Goal: Information Seeking & Learning: Check status

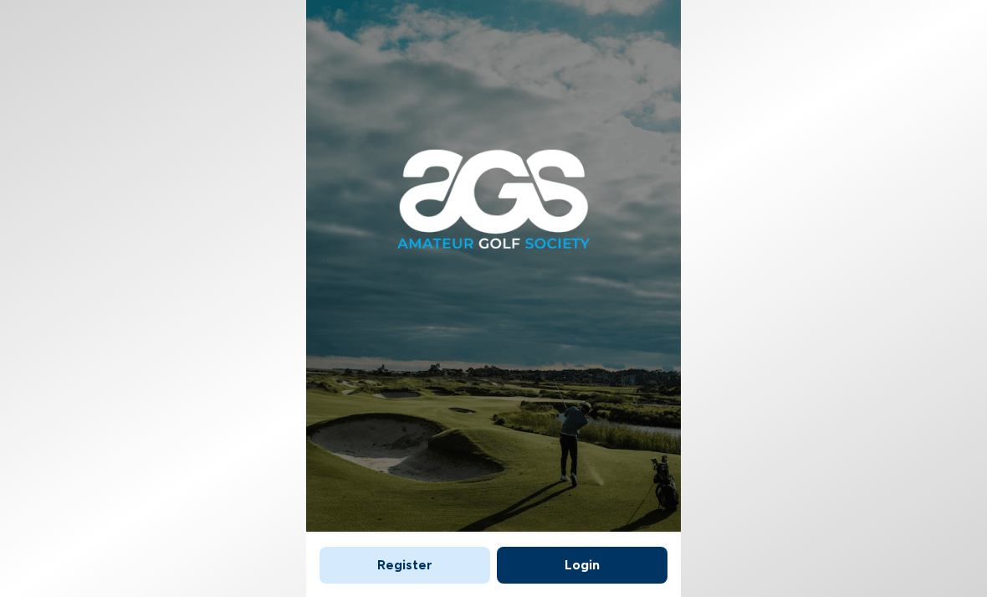
click at [591, 546] on button "Login" at bounding box center [582, 564] width 171 height 37
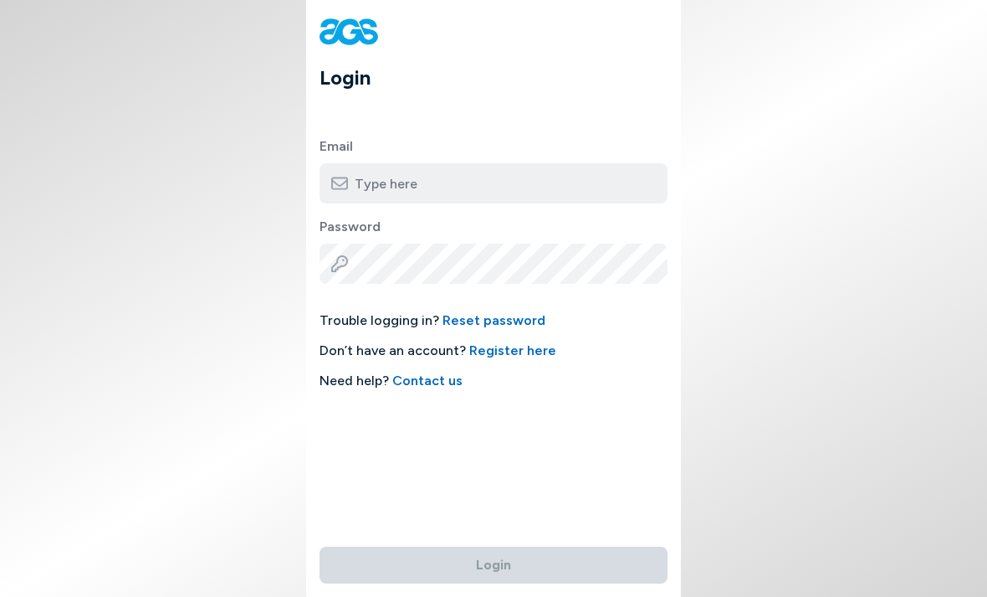
click at [534, 179] on input "email" at bounding box center [494, 183] width 348 height 40
type input "[PERSON_NAME][EMAIL_ADDRESS][DOMAIN_NAME]"
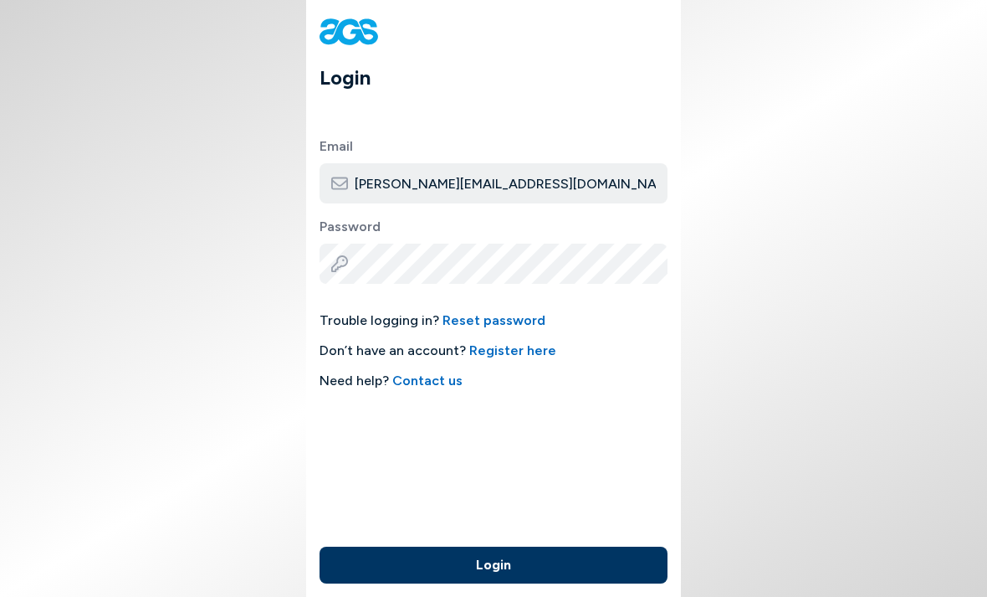
click at [494, 546] on button "Login" at bounding box center [494, 564] width 348 height 37
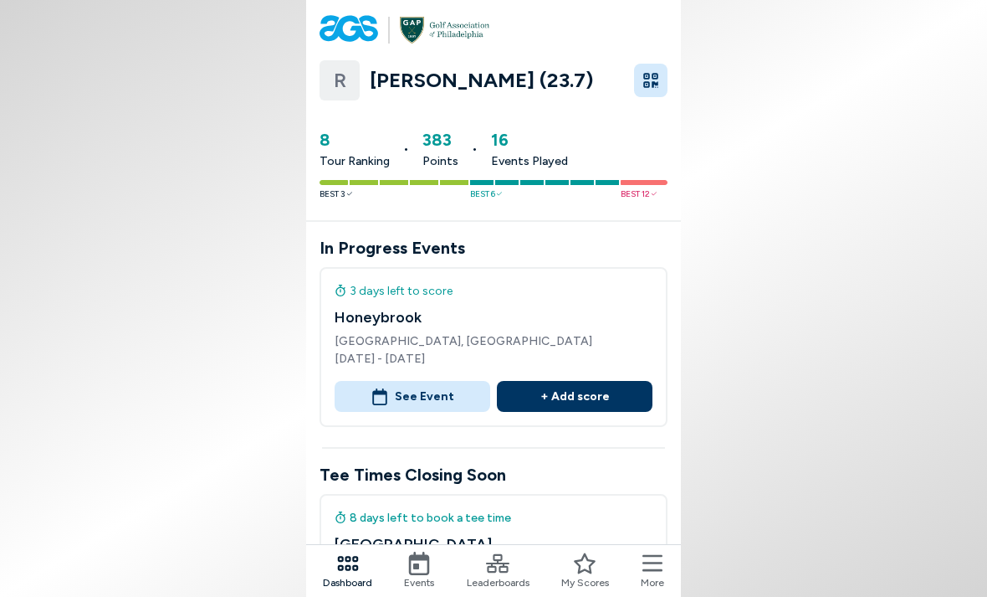
click at [444, 393] on button "See Event" at bounding box center [413, 396] width 156 height 31
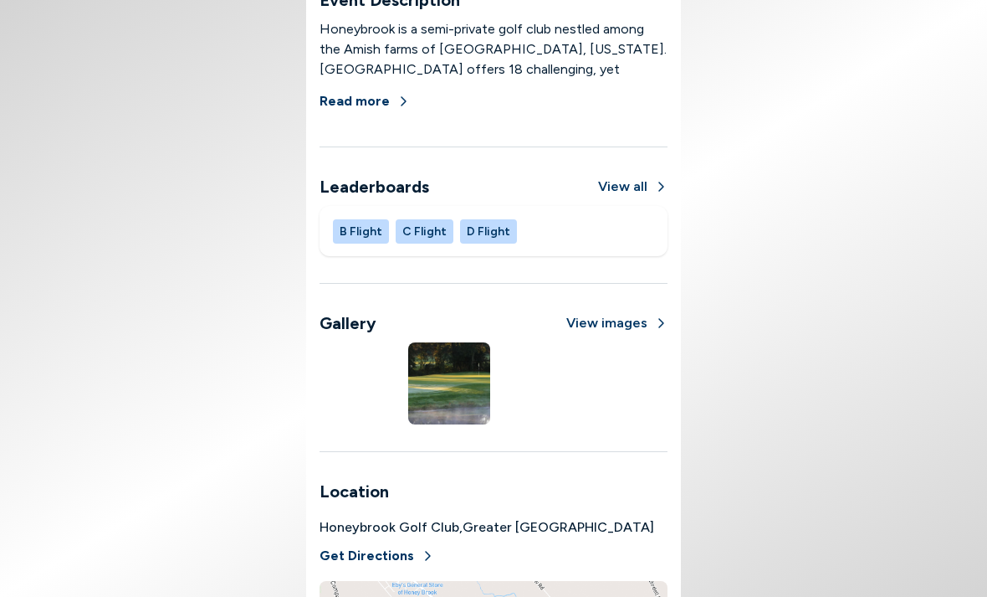
scroll to position [1135, 0]
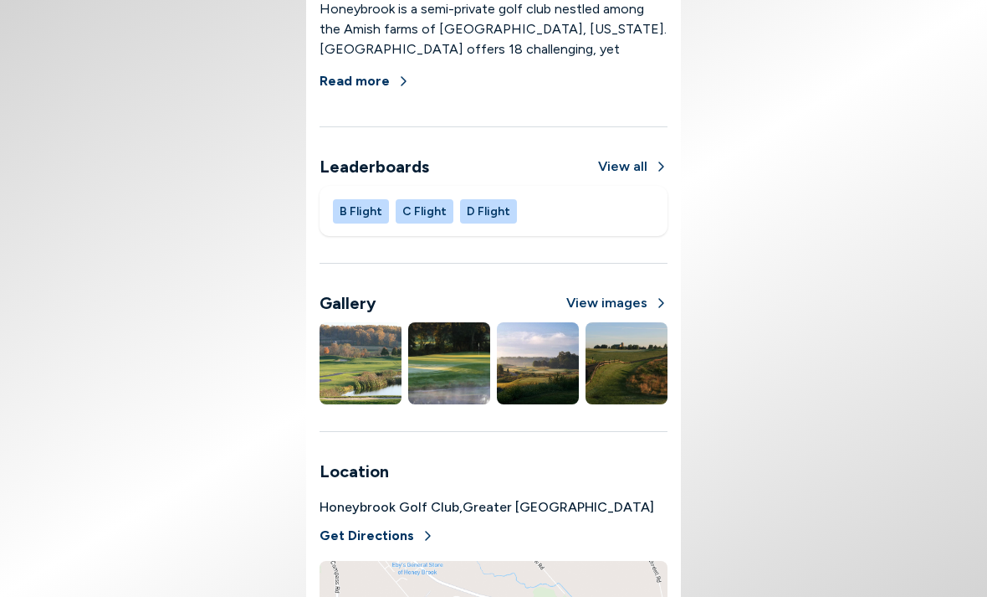
click at [367, 207] on button "B Flight" at bounding box center [361, 211] width 56 height 24
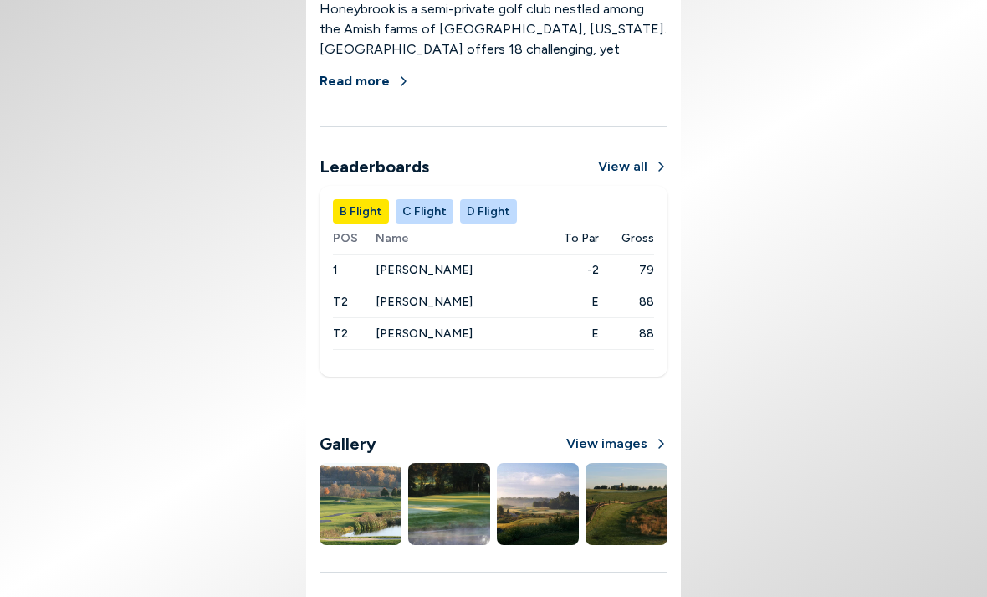
click at [425, 215] on button "C Flight" at bounding box center [425, 211] width 58 height 24
click at [487, 215] on button "D Flight" at bounding box center [488, 211] width 57 height 24
click at [630, 174] on button "View all" at bounding box center [632, 166] width 69 height 20
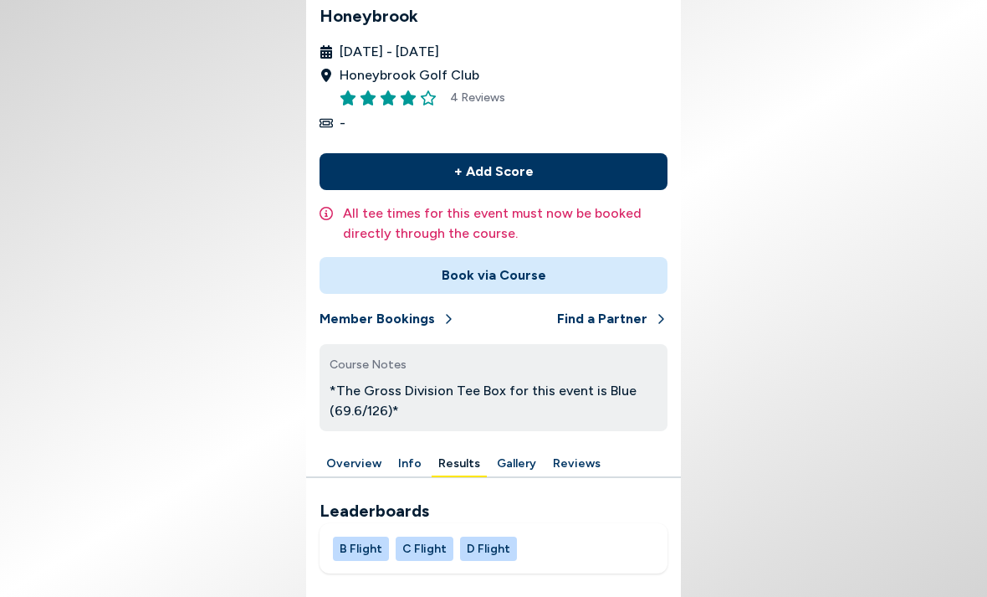
scroll to position [288, 0]
click at [366, 536] on button "B Flight" at bounding box center [361, 548] width 56 height 24
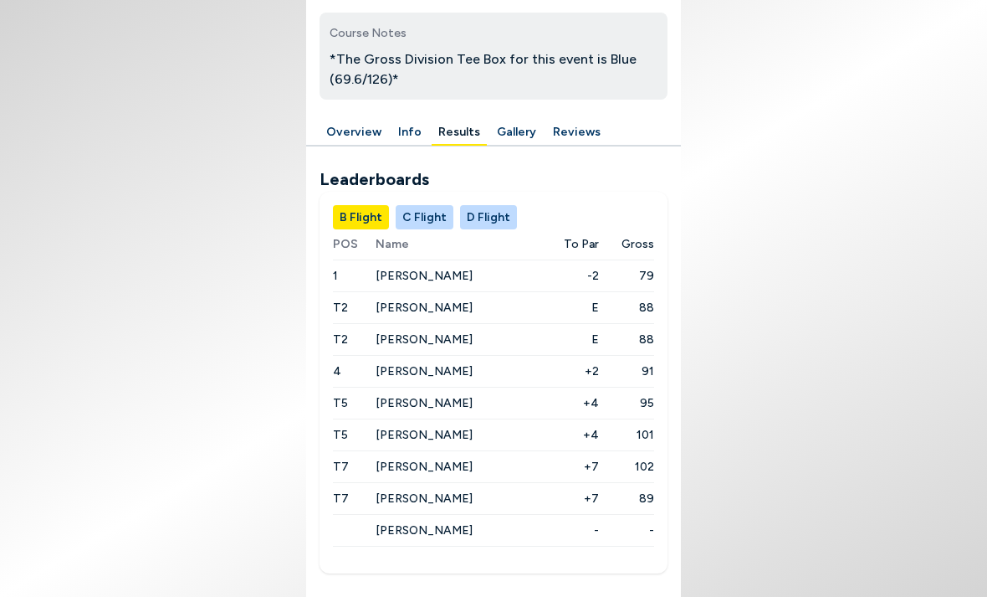
scroll to position [619, 0]
click at [420, 205] on button "C Flight" at bounding box center [425, 217] width 58 height 24
click at [488, 205] on button "D Flight" at bounding box center [488, 217] width 57 height 24
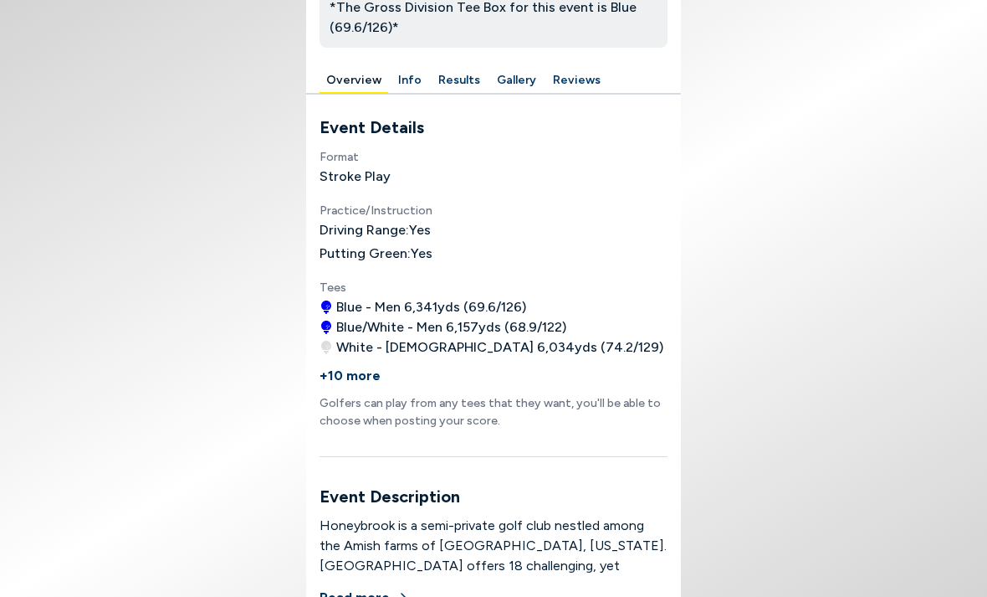
scroll to position [13, 0]
